Goal: Check status: Check status

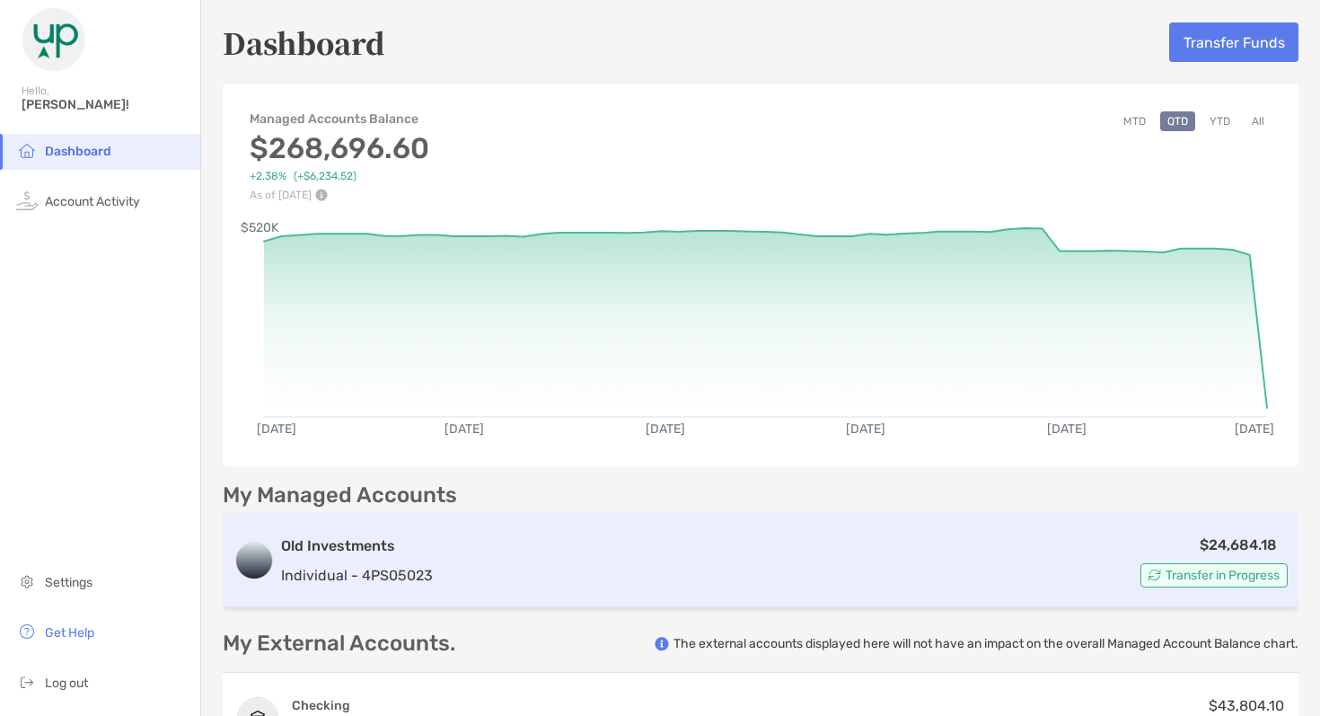
scroll to position [260, 0]
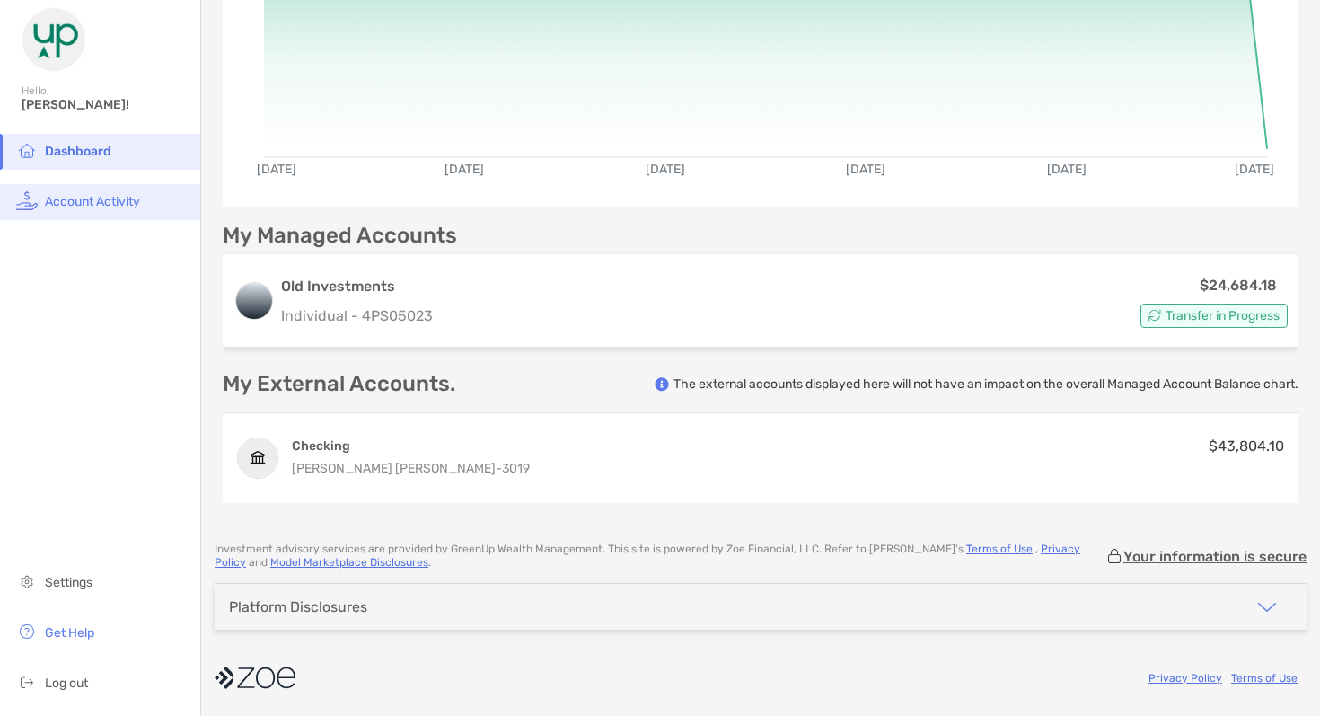
click at [98, 200] on span "Account Activity" at bounding box center [92, 201] width 95 height 15
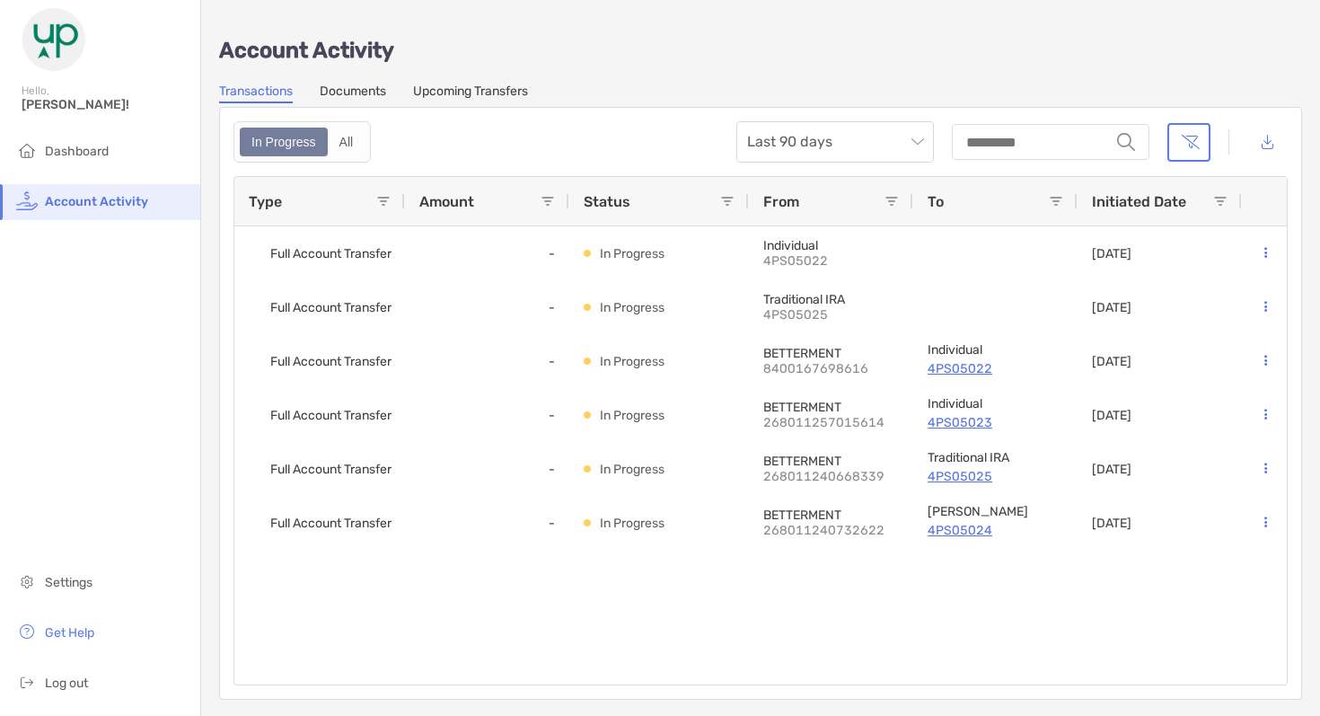
click at [481, 75] on div "Account Activity Transactions Documents Upcoming Transfers In Progress All Last…" at bounding box center [760, 359] width 1119 height 718
click at [481, 89] on link "Upcoming Transfers" at bounding box center [470, 94] width 115 height 20
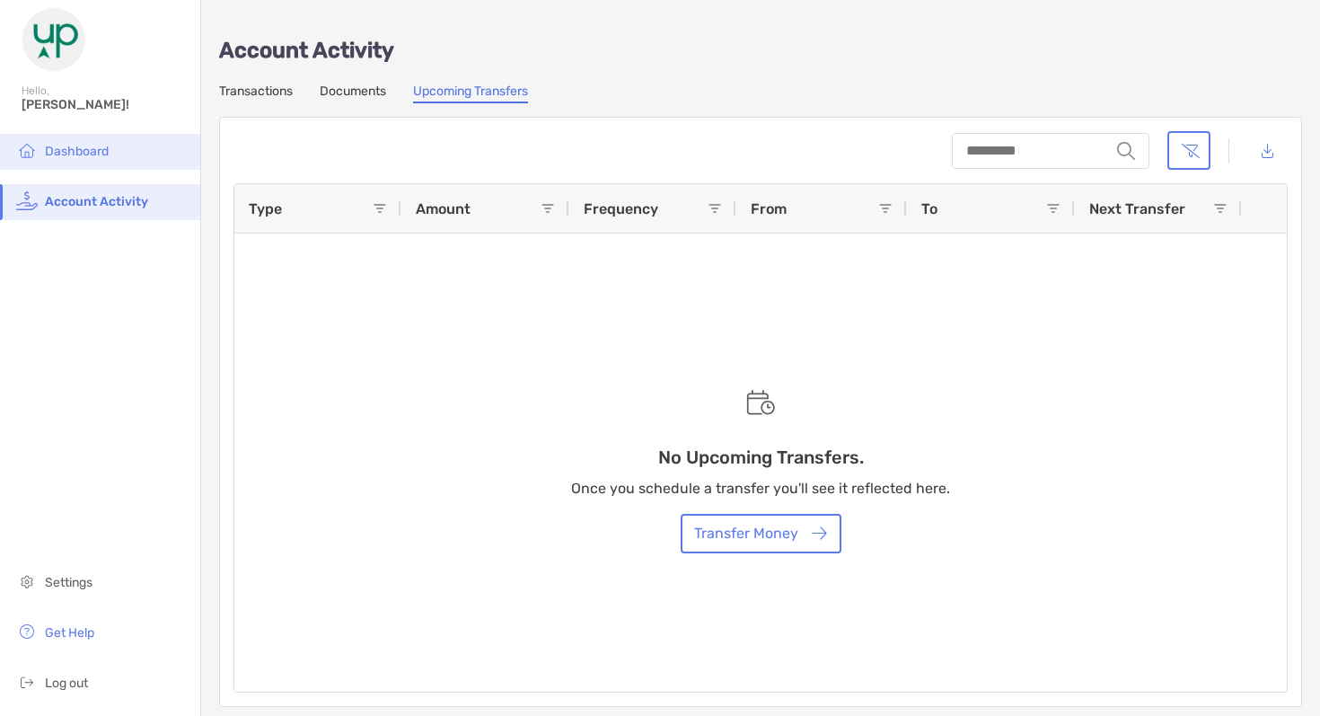
click at [110, 157] on li "Dashboard" at bounding box center [100, 152] width 200 height 36
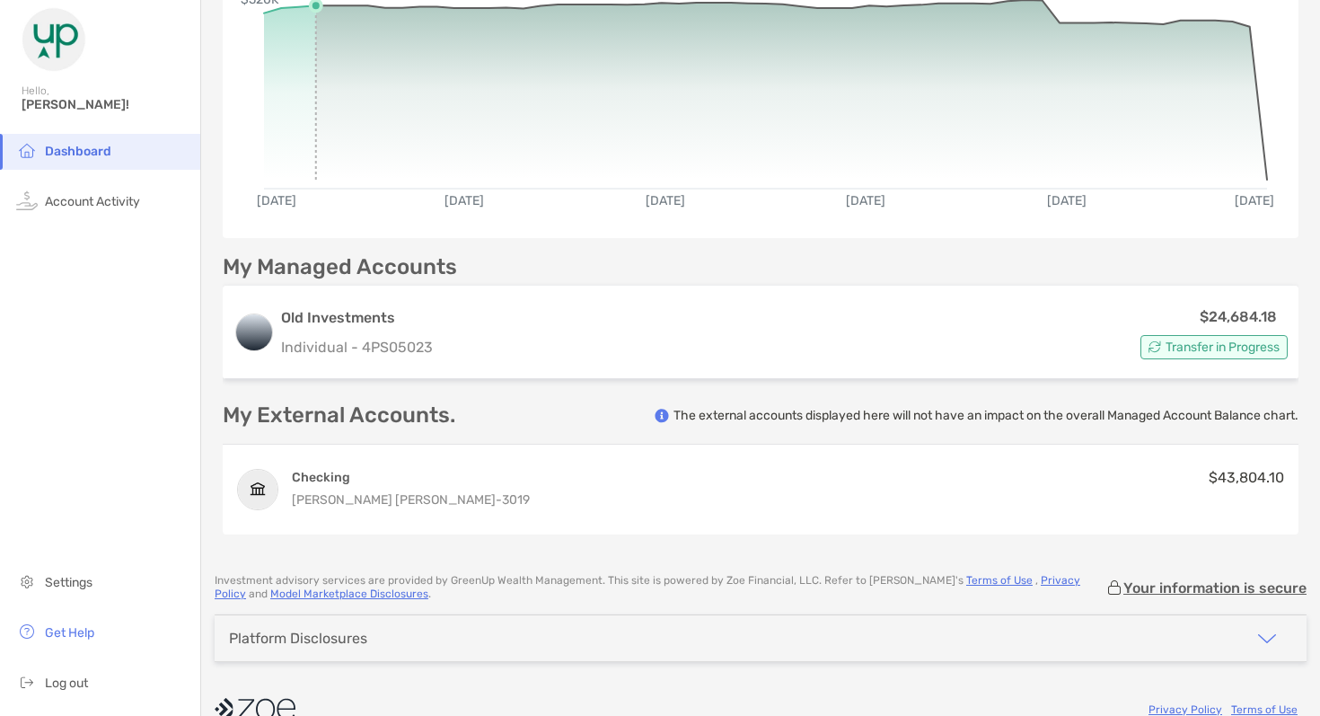
scroll to position [260, 0]
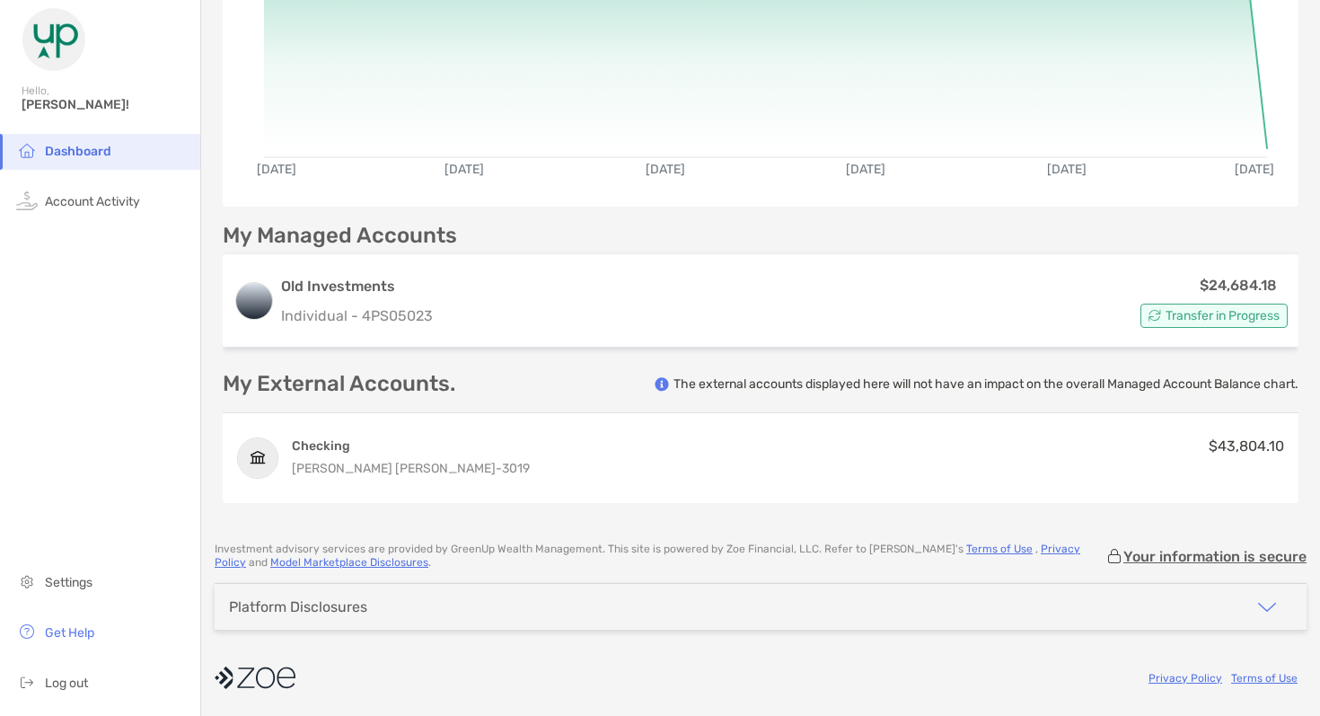
click at [74, 148] on span "Dashboard" at bounding box center [78, 151] width 66 height 15
click at [77, 194] on span "Account Activity" at bounding box center [92, 201] width 95 height 15
click at [83, 152] on span "Dashboard" at bounding box center [78, 151] width 66 height 15
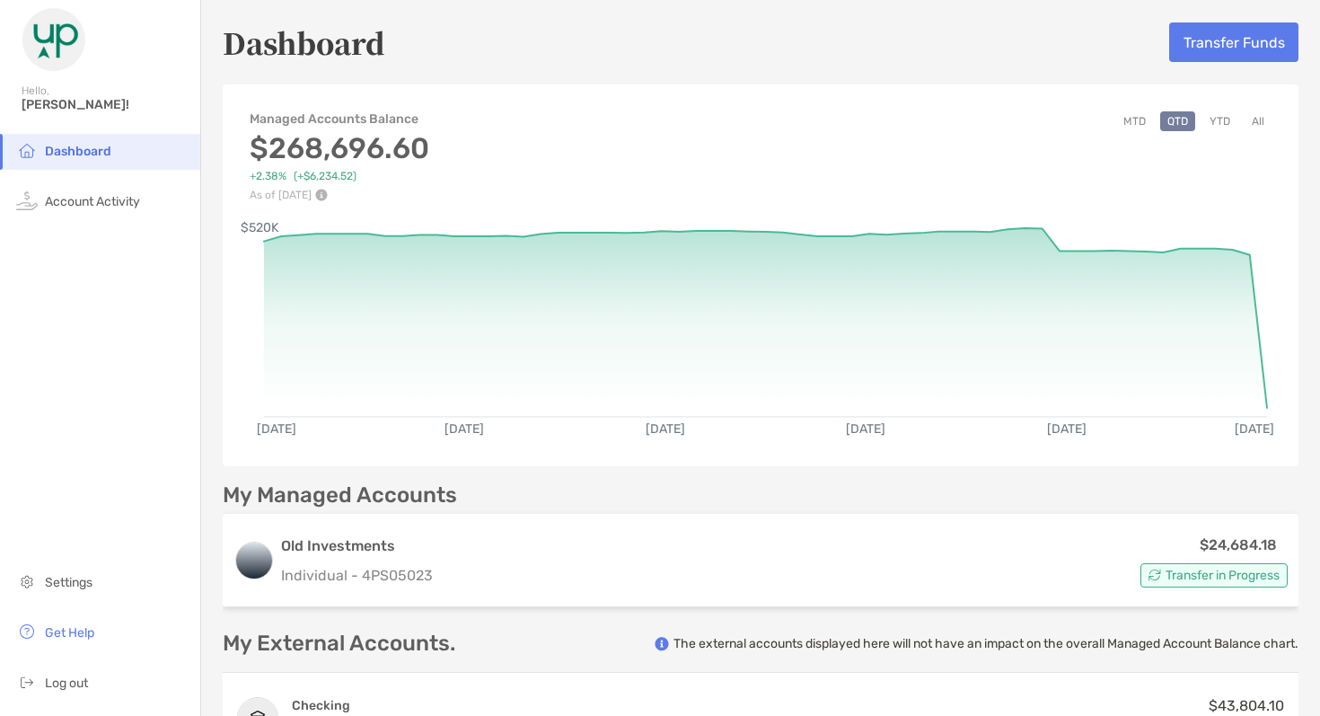
click at [65, 52] on img at bounding box center [54, 39] width 65 height 65
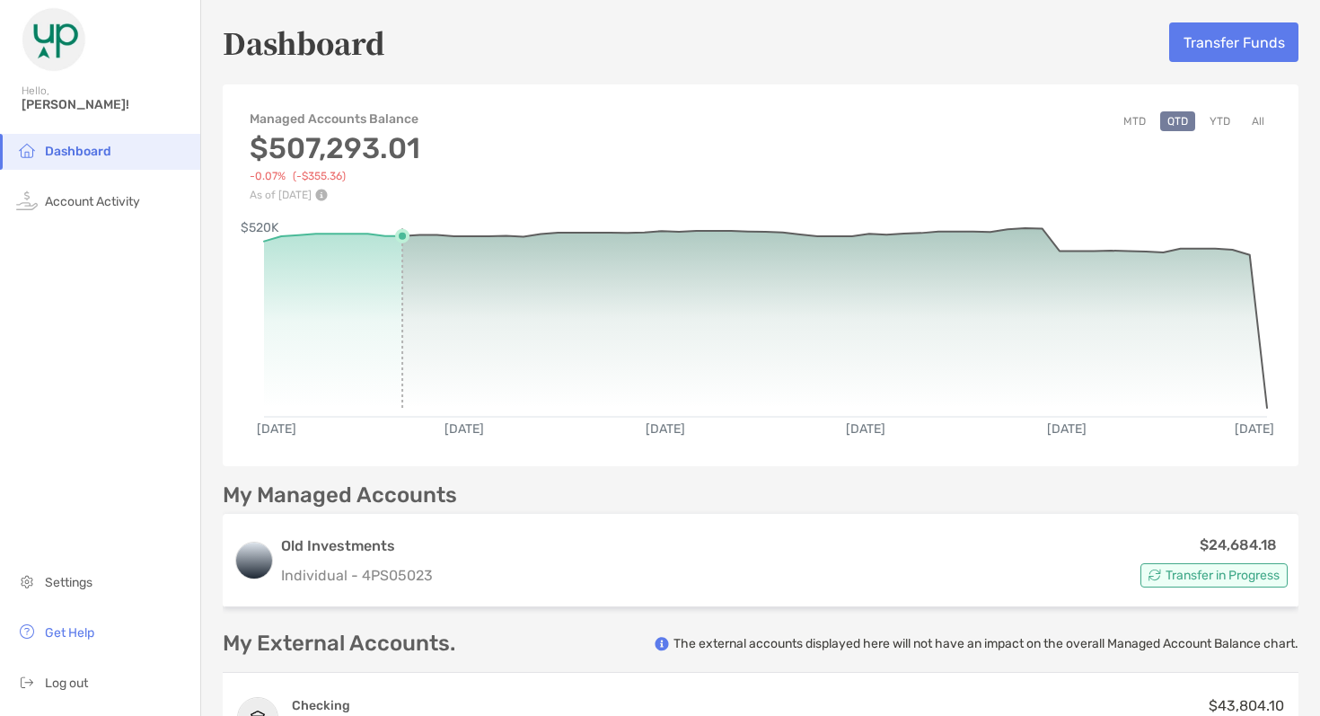
scroll to position [67, 0]
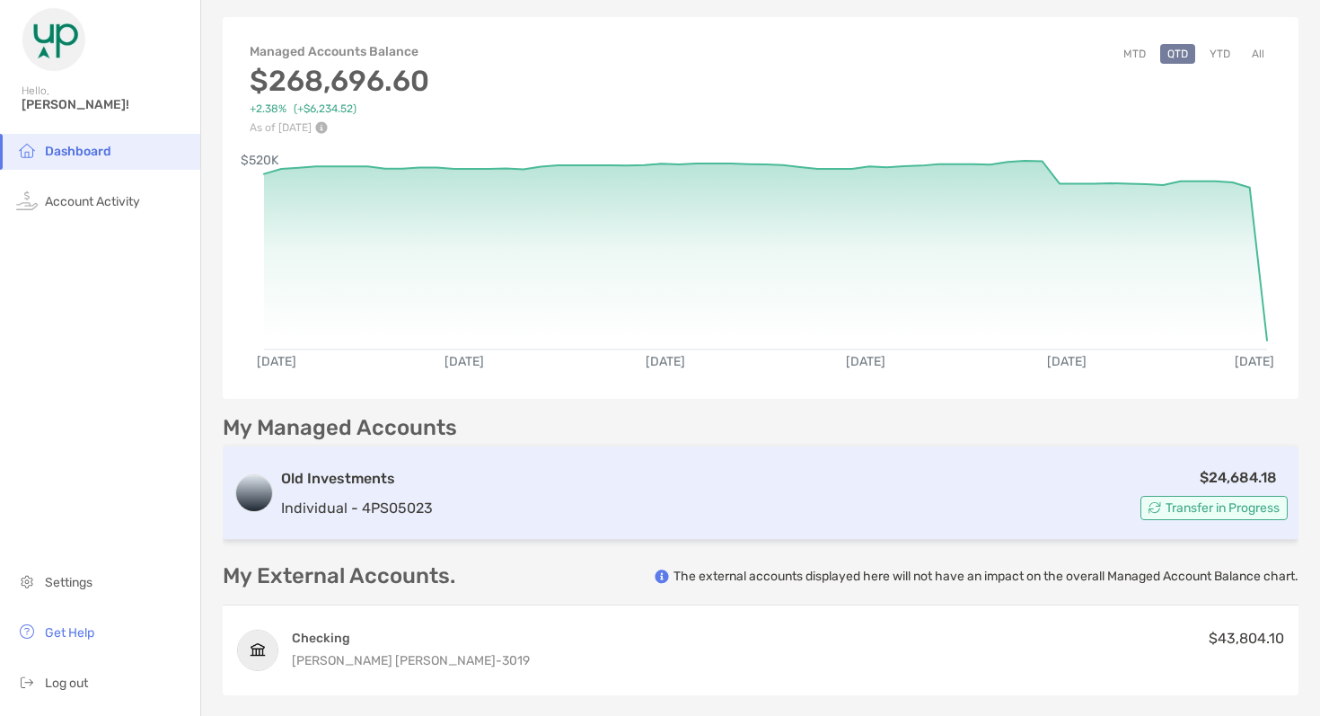
click at [515, 475] on div "$24,684.18 Transfer in Progress" at bounding box center [864, 493] width 848 height 54
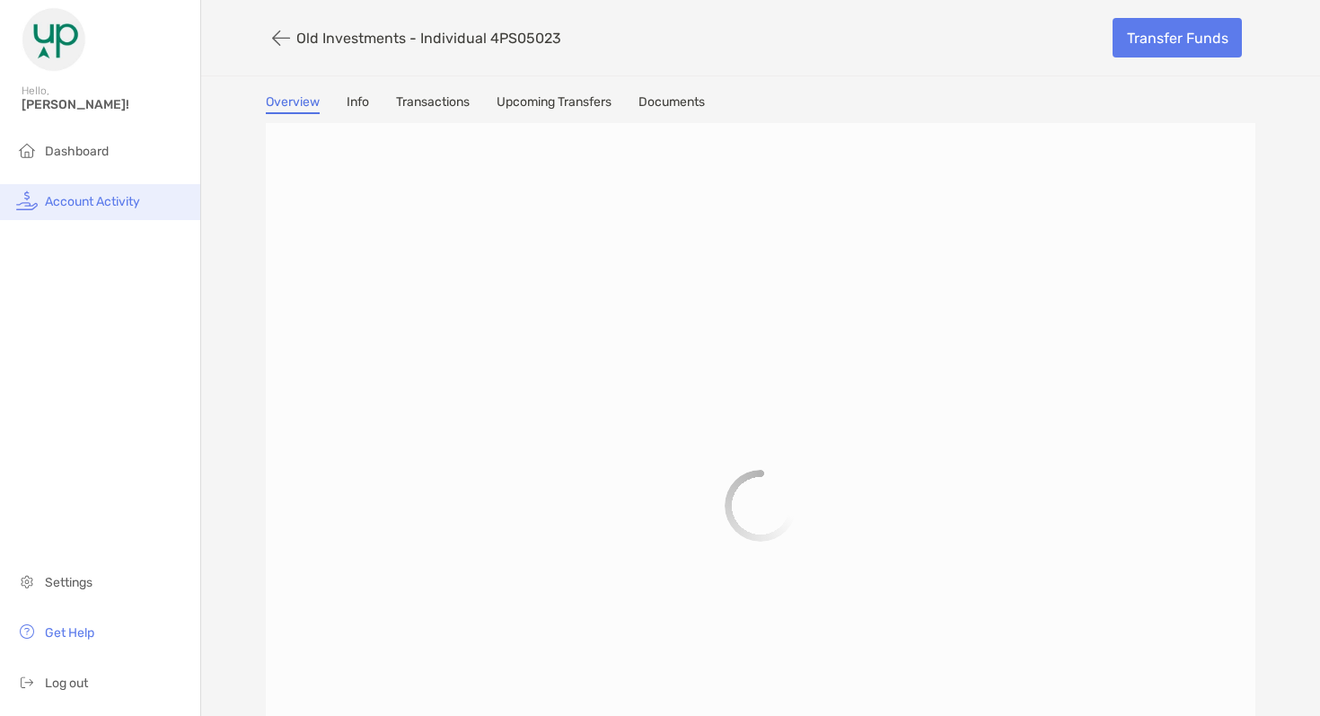
click at [134, 208] on li "Account Activity" at bounding box center [100, 202] width 200 height 36
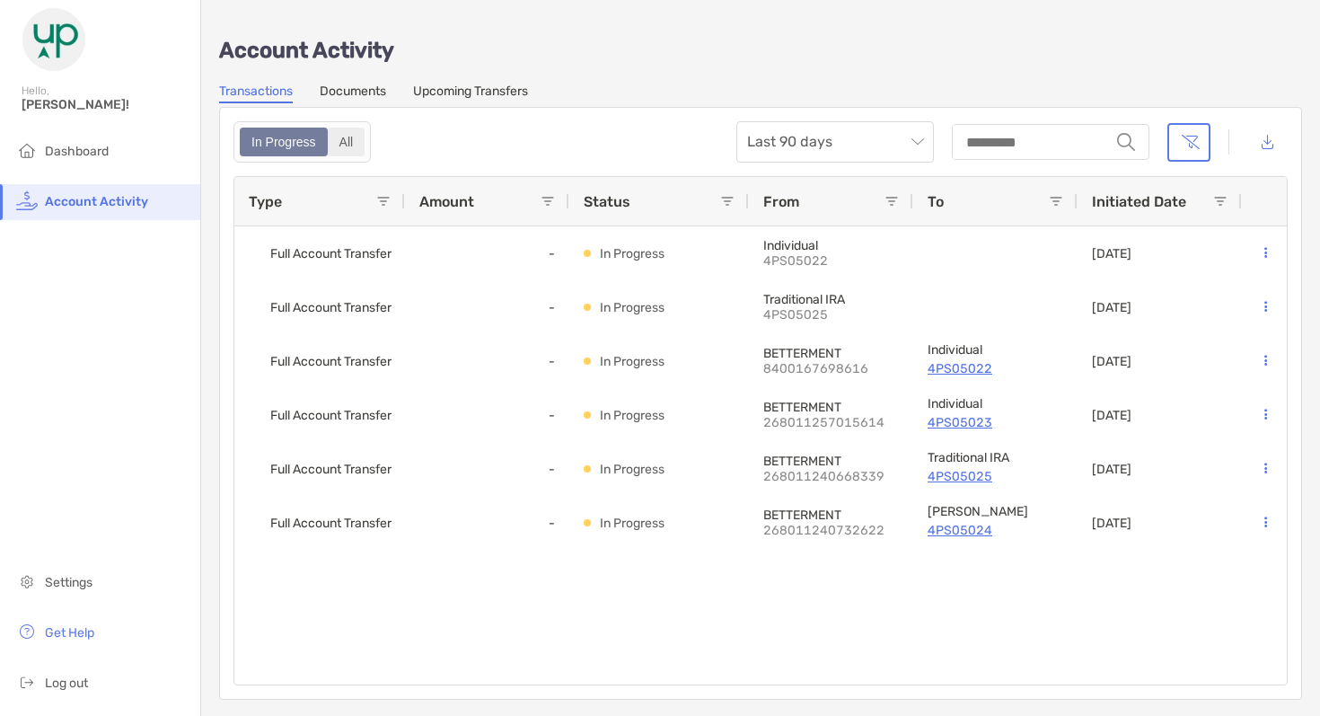
click at [359, 140] on div "All" at bounding box center [347, 141] width 34 height 25
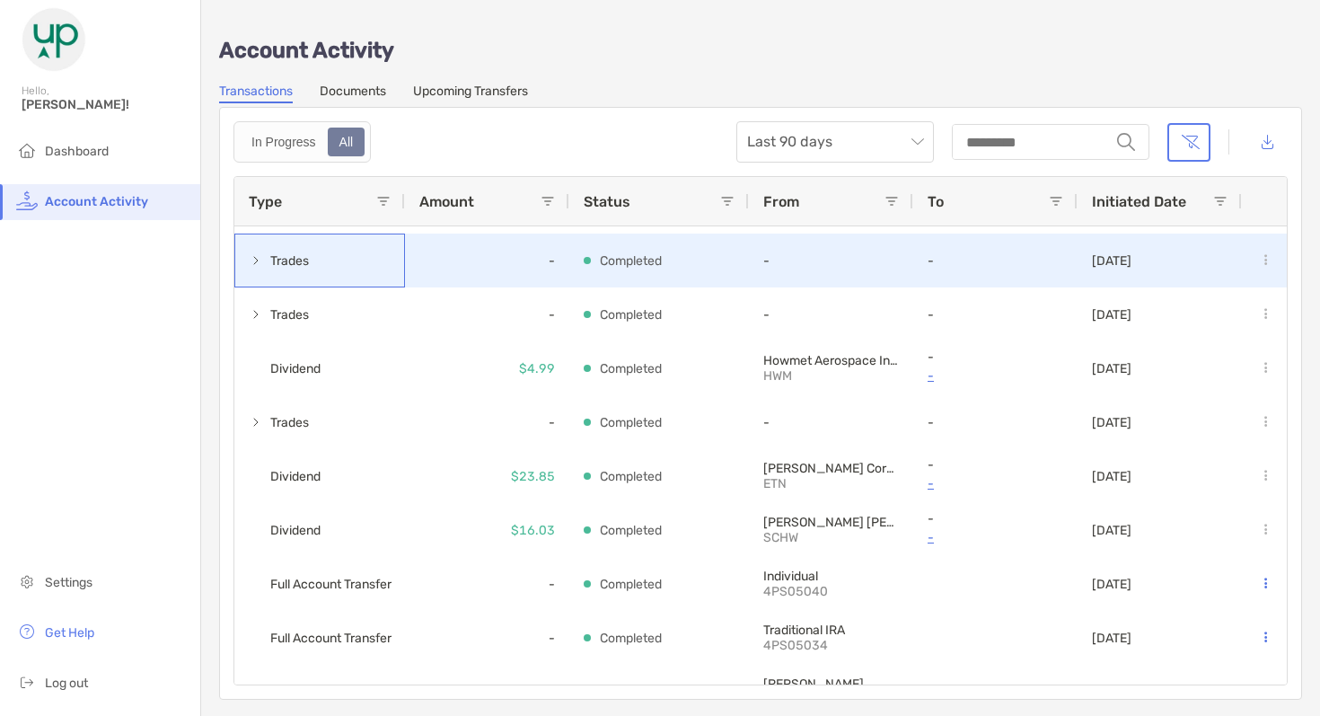
click at [261, 262] on span at bounding box center [256, 260] width 14 height 14
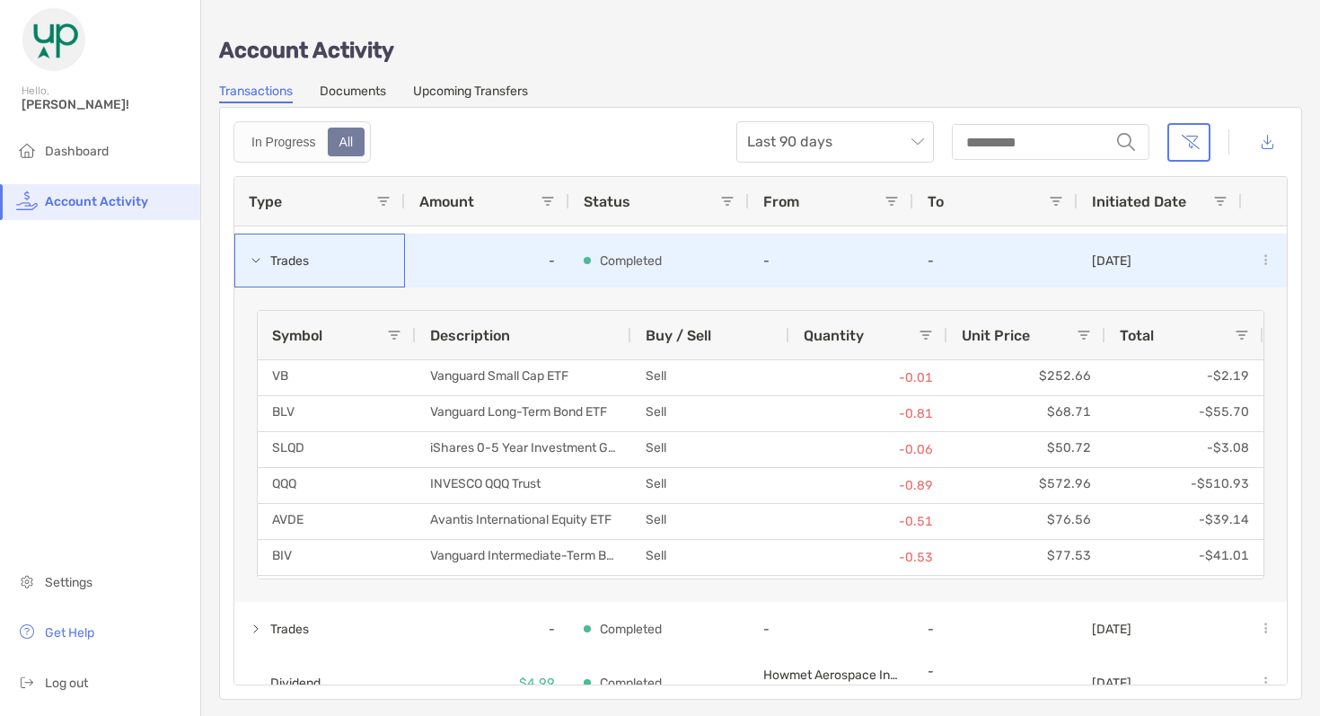
click at [261, 262] on span at bounding box center [256, 260] width 14 height 14
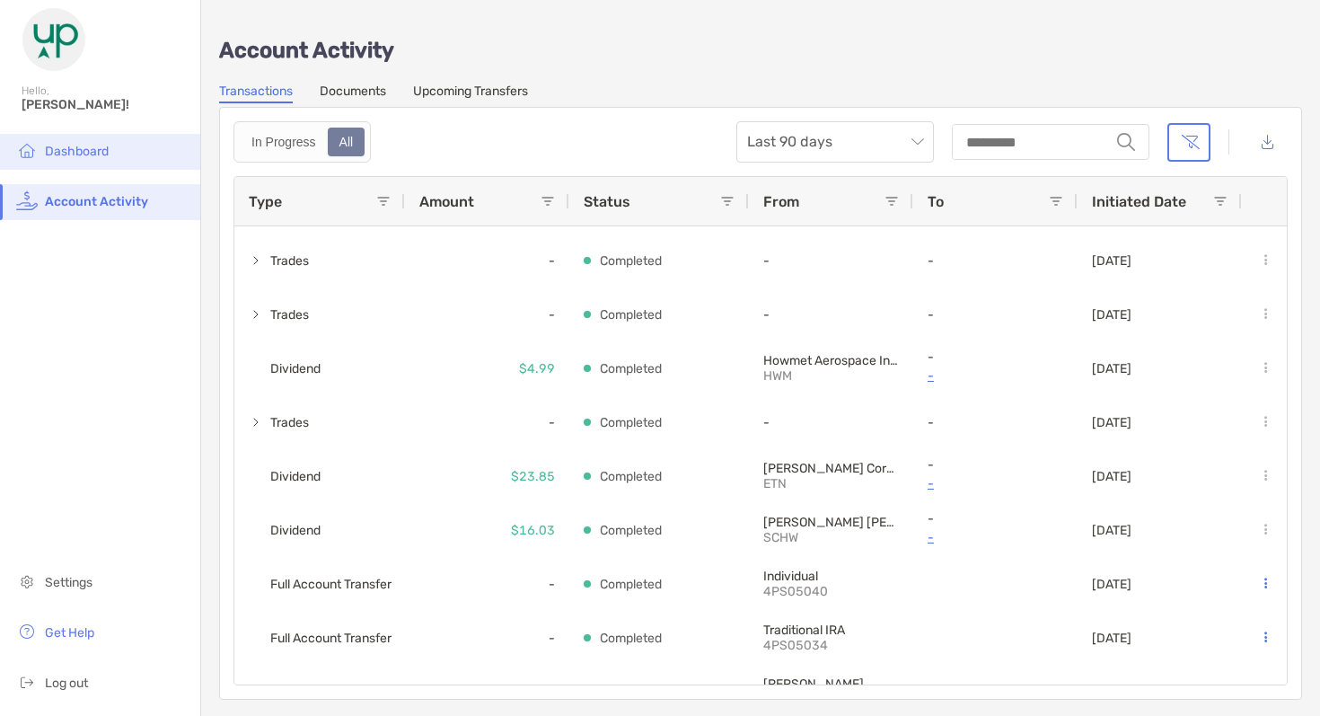
click at [117, 153] on li "Dashboard" at bounding box center [100, 152] width 200 height 36
